Goal: Navigation & Orientation: Find specific page/section

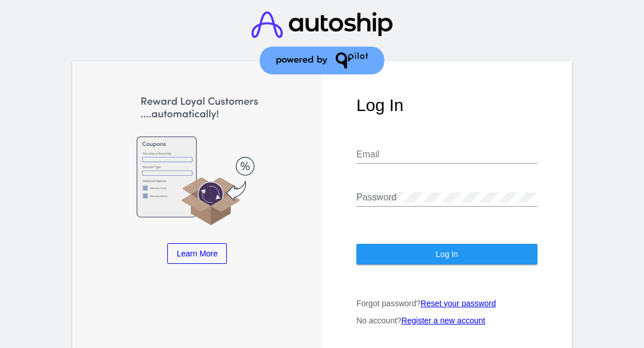
click at [367, 151] on input "Email" at bounding box center [446, 155] width 181 height 10
type input "[PERSON_NAME][EMAIL_ADDRESS][DOMAIN_NAME]"
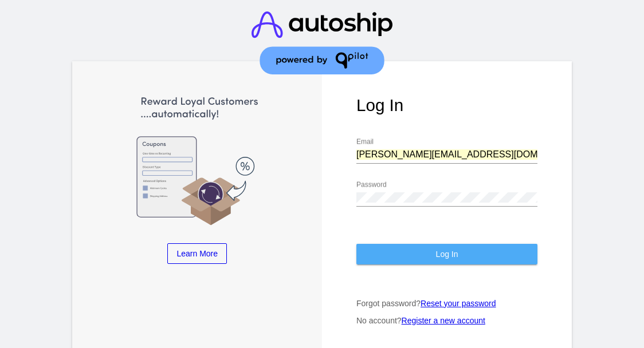
click at [451, 250] on span "Log In" at bounding box center [447, 254] width 22 height 9
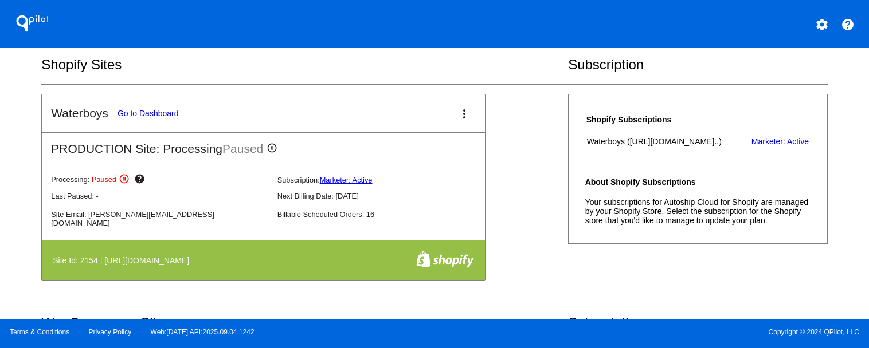
scroll to position [209, 0]
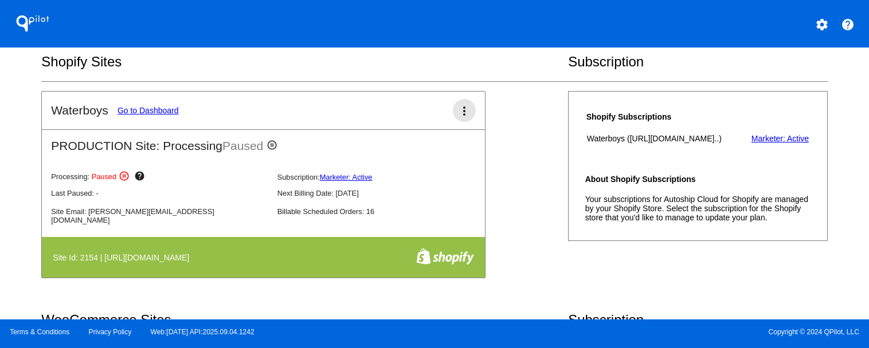
click at [462, 118] on mat-icon "more_vert" at bounding box center [464, 111] width 14 height 14
click at [512, 150] on div at bounding box center [434, 174] width 869 height 348
click at [466, 111] on mat-icon "more_vert" at bounding box center [464, 111] width 14 height 14
click at [521, 129] on div at bounding box center [434, 174] width 869 height 348
click at [458, 105] on button "more_vert" at bounding box center [464, 110] width 23 height 23
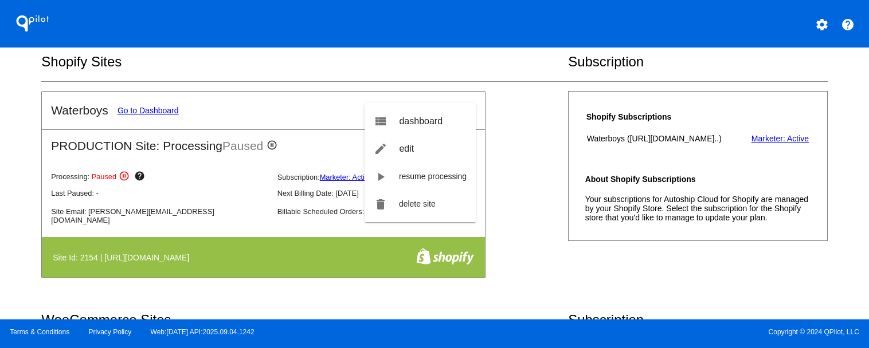
click at [138, 116] on div at bounding box center [434, 174] width 869 height 348
click at [138, 115] on link "Go to Dashboard" at bounding box center [147, 110] width 61 height 9
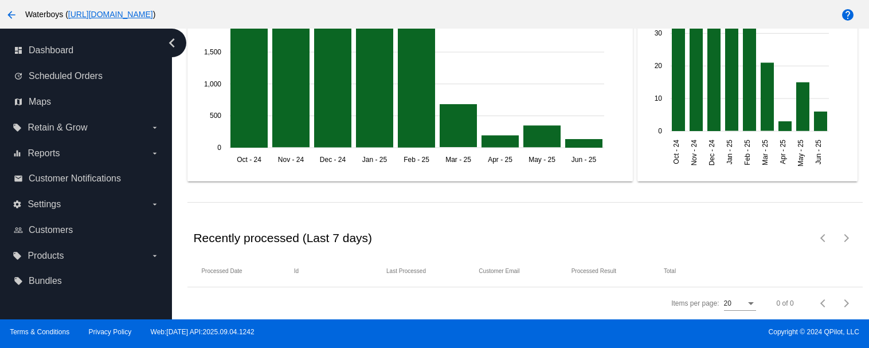
scroll to position [1698, 0]
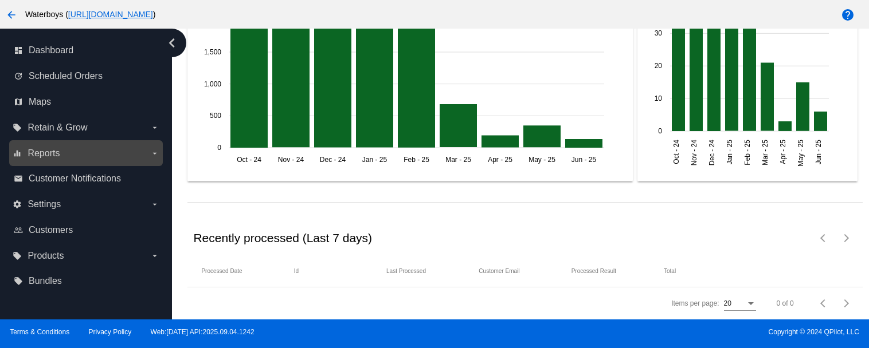
click at [57, 148] on span "Reports" at bounding box center [44, 153] width 32 height 10
click at [0, 0] on input "equalizer Reports arrow_drop_down" at bounding box center [0, 0] width 0 height 0
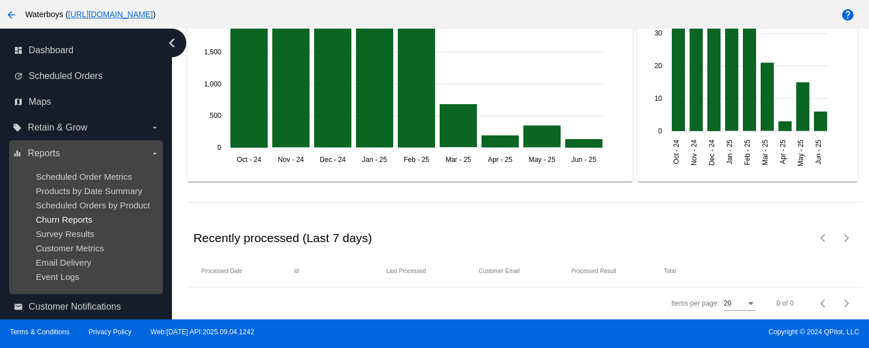
click at [66, 215] on span "Churn Reports" at bounding box center [64, 220] width 57 height 10
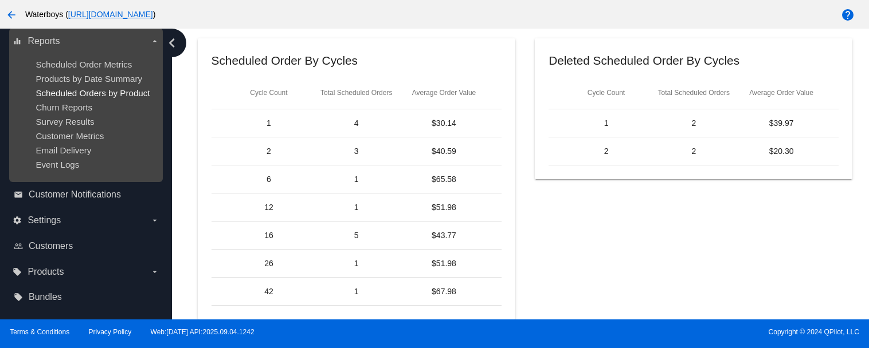
scroll to position [115, 0]
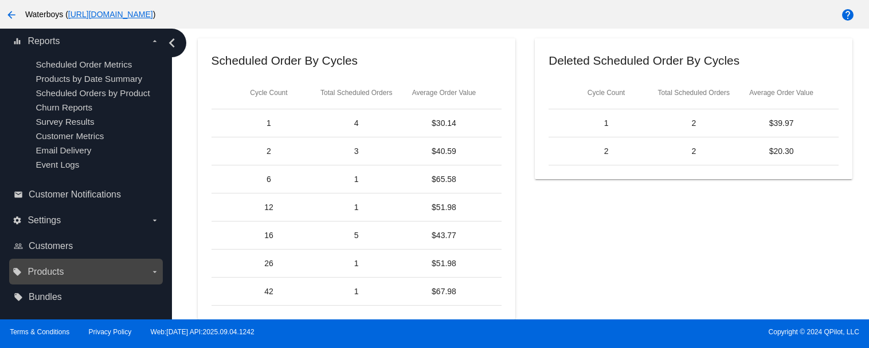
click at [85, 269] on label "local_offer Products arrow_drop_down" at bounding box center [86, 272] width 146 height 18
click at [0, 0] on input "local_offer Products arrow_drop_down" at bounding box center [0, 0] width 0 height 0
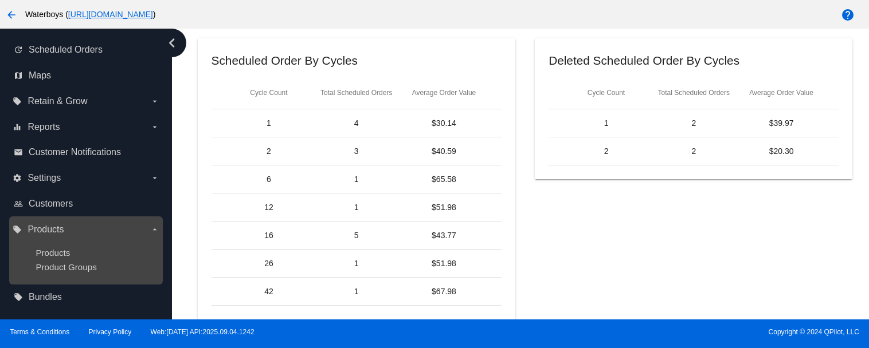
scroll to position [27, 0]
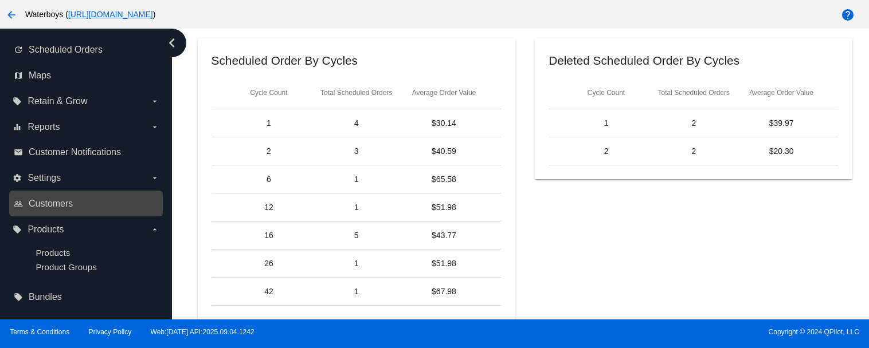
click at [87, 203] on link "people_outline Customers" at bounding box center [87, 204] width 146 height 18
